Goal: Information Seeking & Learning: Find specific fact

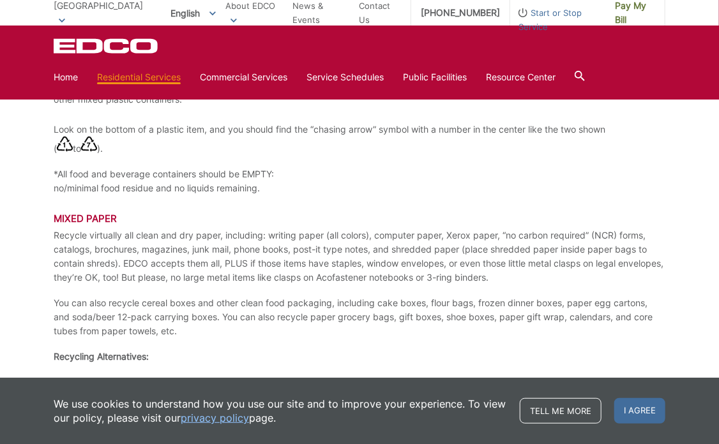
scroll to position [1923, 0]
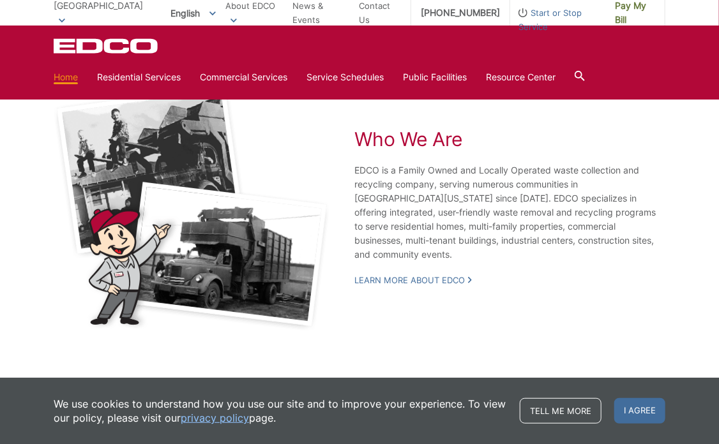
scroll to position [2378, 0]
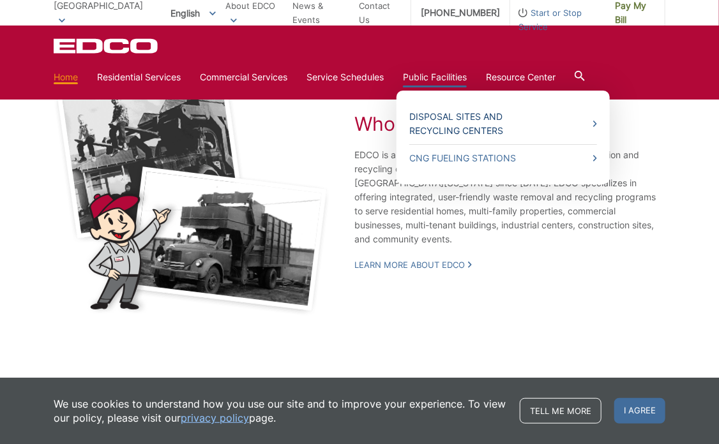
click at [474, 117] on link "Disposal Sites and Recycling Centers" at bounding box center [503, 124] width 188 height 28
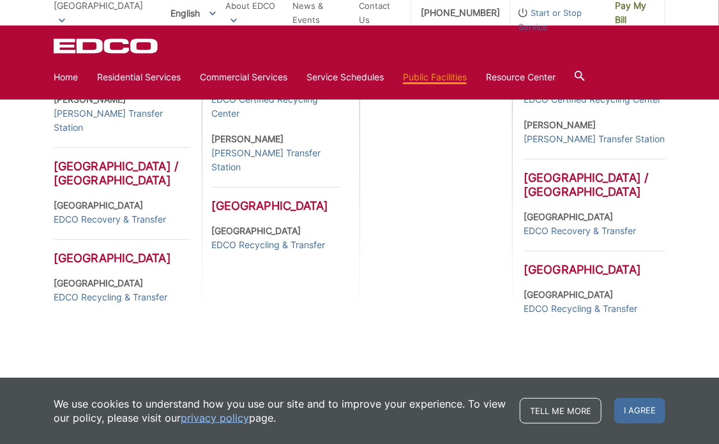
scroll to position [551, 0]
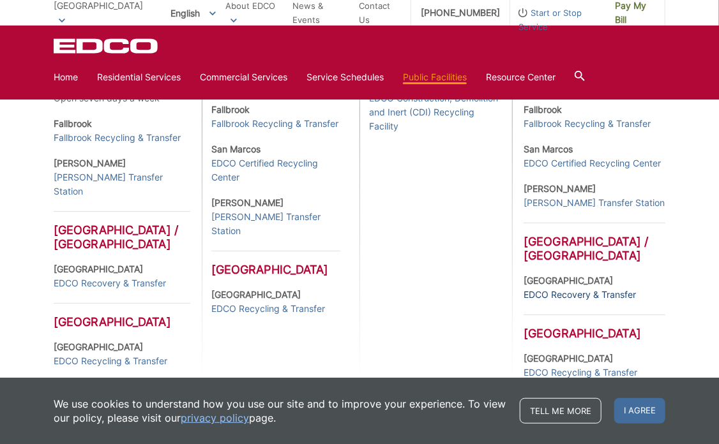
click at [575, 296] on link "EDCO Recovery & Transfer" at bounding box center [580, 295] width 112 height 14
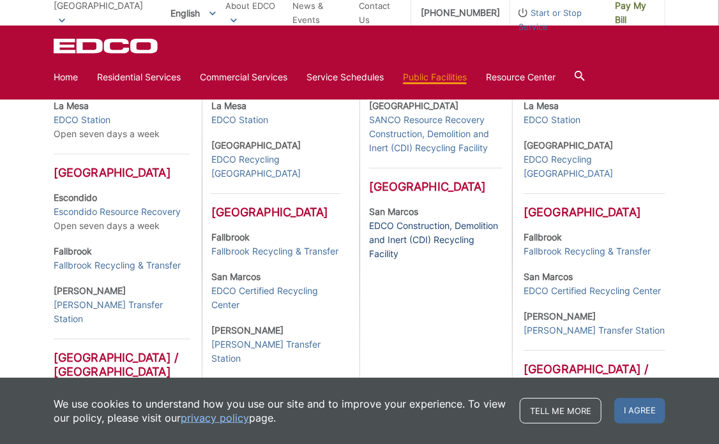
scroll to position [296, 0]
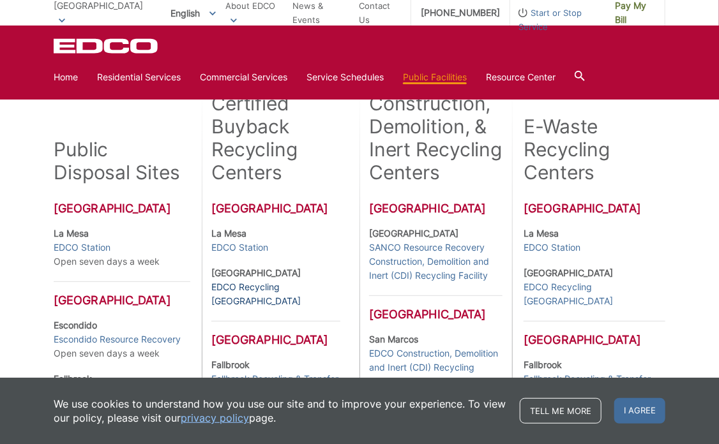
click at [303, 289] on link "EDCO Recycling [GEOGRAPHIC_DATA]" at bounding box center [275, 294] width 129 height 28
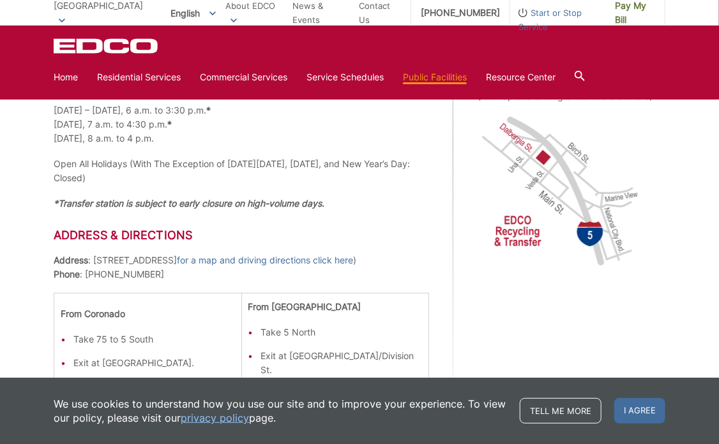
scroll to position [447, 0]
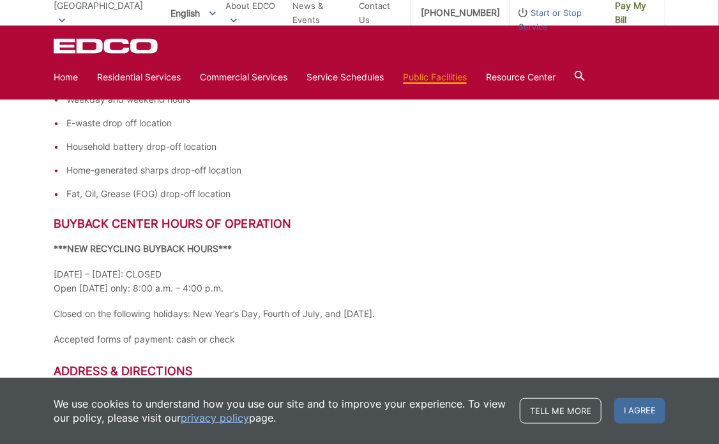
scroll to position [511, 0]
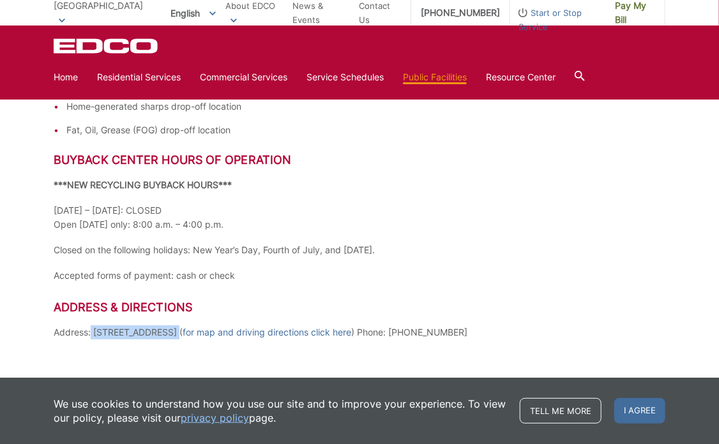
drag, startPoint x: 170, startPoint y: 331, endPoint x: 89, endPoint y: 333, distance: 81.1
click at [89, 333] on p "Address: [STREET_ADDRESS] ( for map and driving directions click here ) Phone: …" at bounding box center [360, 333] width 612 height 14
copy p ": [STREET_ADDRESS]"
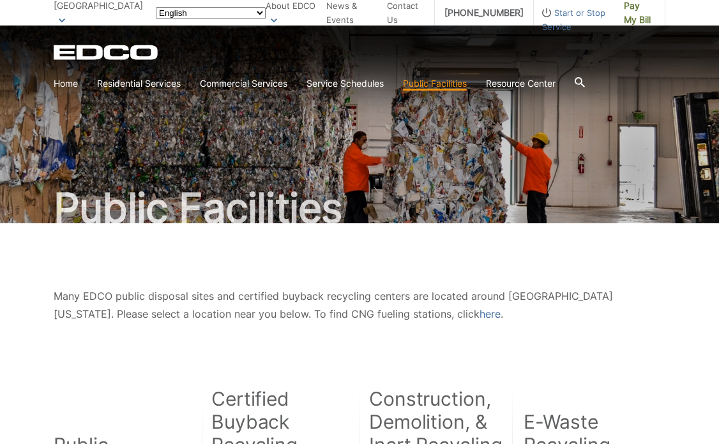
scroll to position [296, 0]
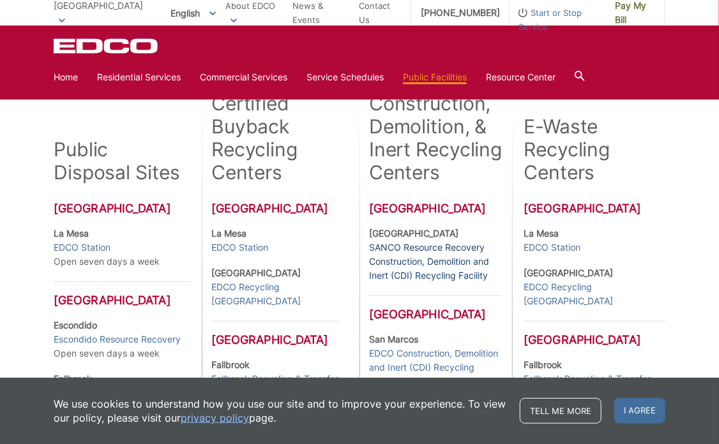
click at [416, 246] on link "SANCO Resource Recovery Construction, Demolition and Inert (CDI) Recycling Faci…" at bounding box center [435, 262] width 133 height 42
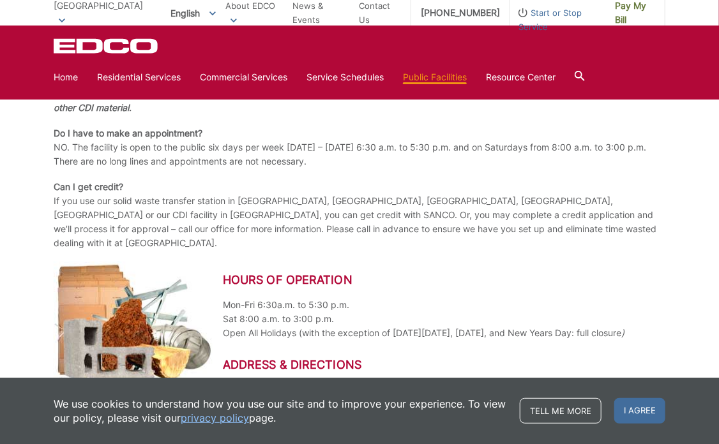
scroll to position [1361, 0]
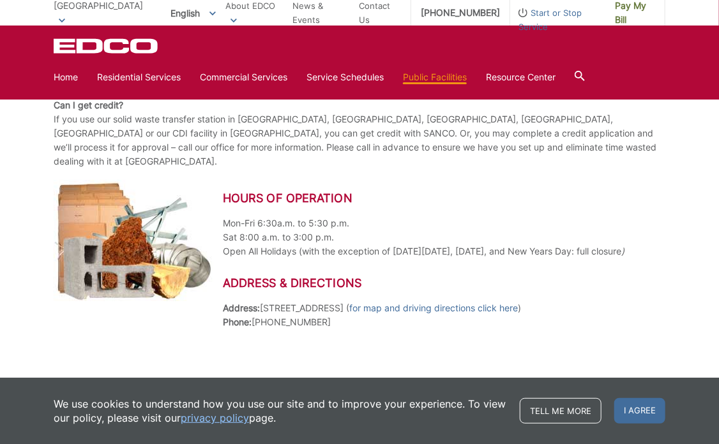
click at [99, 180] on img at bounding box center [134, 240] width 160 height 121
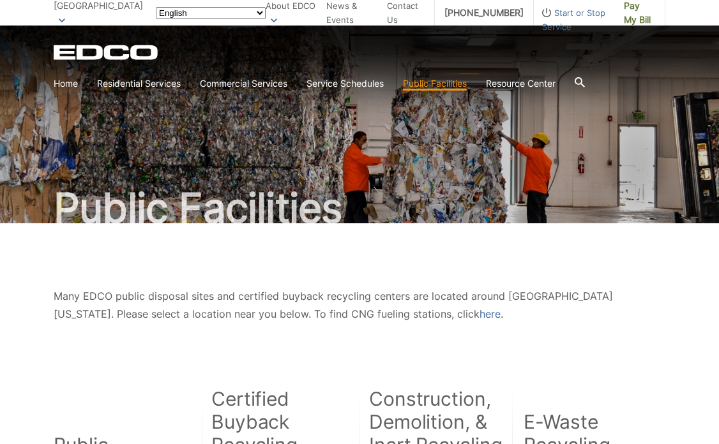
scroll to position [296, 0]
